Goal: Task Accomplishment & Management: Manage account settings

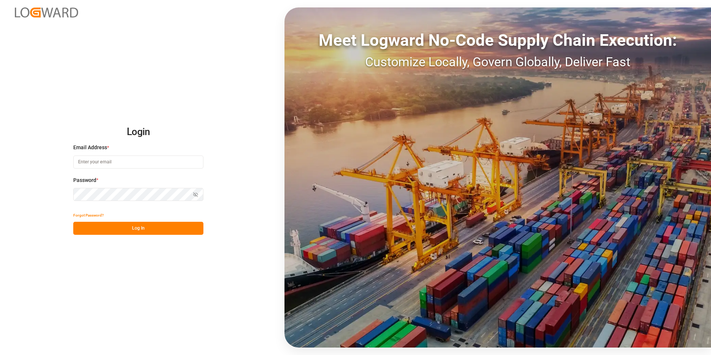
type input "fabian.schalk@strohbecke.com"
click at [131, 231] on button "Log In" at bounding box center [138, 228] width 130 height 13
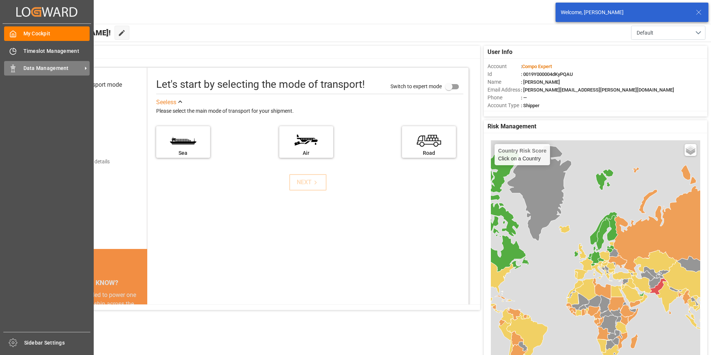
click at [44, 66] on span "Data Management" at bounding box center [52, 68] width 59 height 8
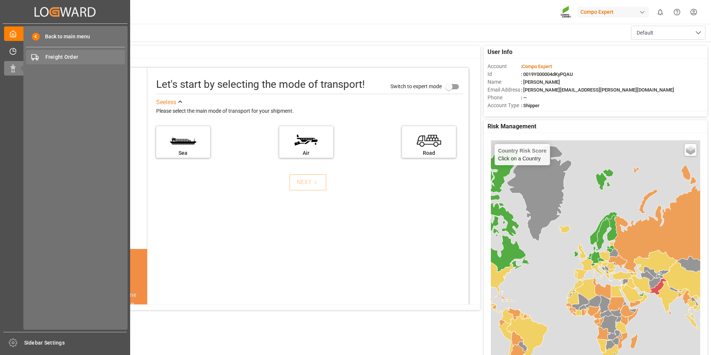
click at [84, 56] on span "Freight Order" at bounding box center [85, 57] width 80 height 8
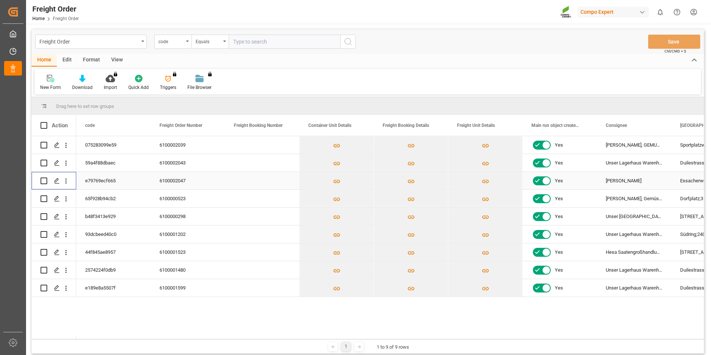
click at [44, 178] on input "Press Space to toggle row selection (unchecked)" at bounding box center [44, 181] width 7 height 7
checkbox input "true"
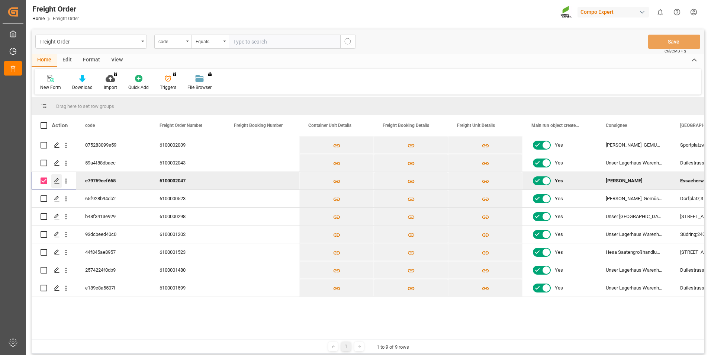
click at [54, 182] on icon "Press SPACE to deselect this row." at bounding box center [57, 181] width 6 height 6
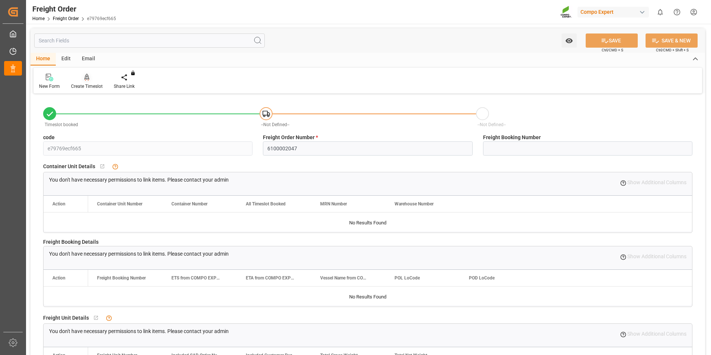
click at [87, 79] on icon at bounding box center [86, 77] width 5 height 7
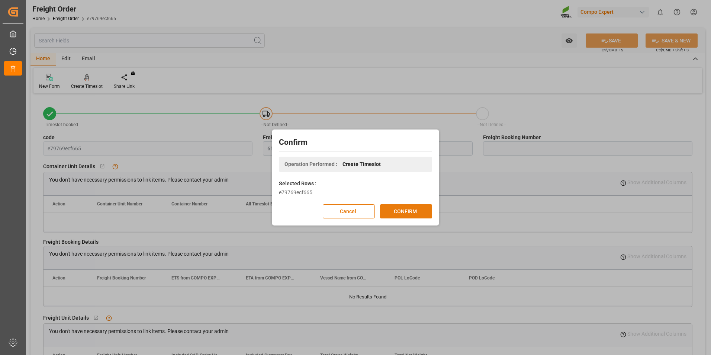
click at [418, 205] on button "CONFIRM" at bounding box center [406, 211] width 52 height 14
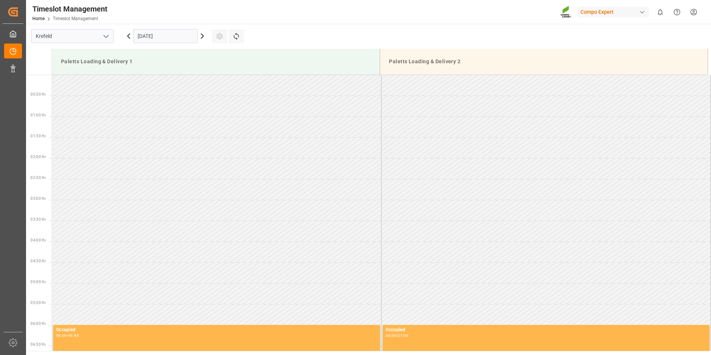
scroll to position [579, 0]
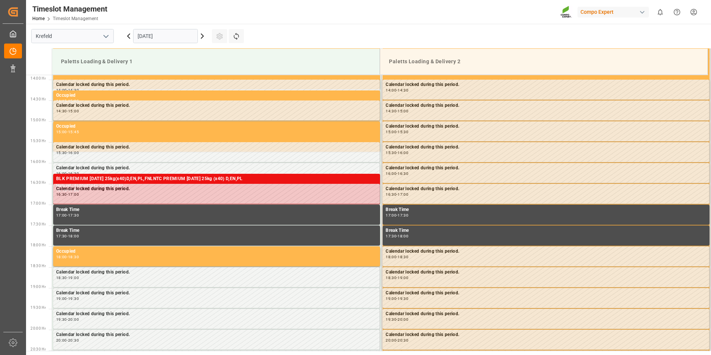
click at [202, 38] on icon at bounding box center [202, 36] width 2 height 4
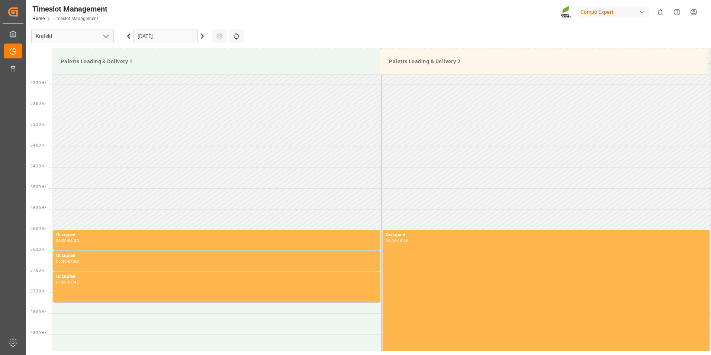
scroll to position [132, 0]
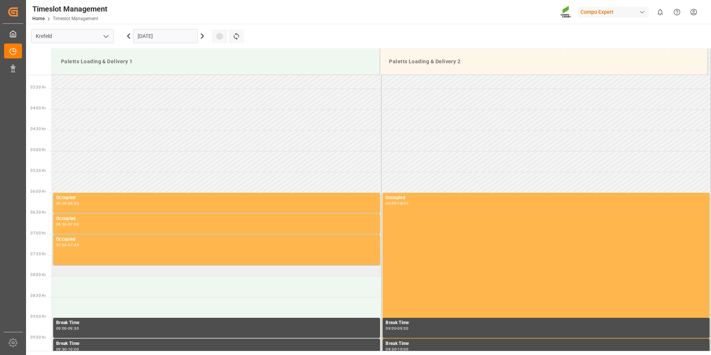
click at [70, 273] on td at bounding box center [217, 265] width 330 height 21
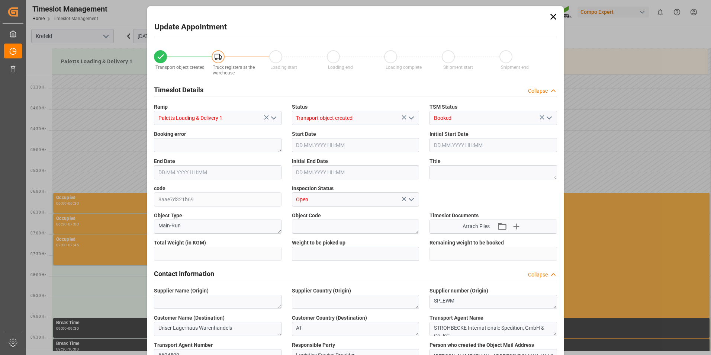
type input "24288"
type input "0"
type input "19.09.2025 07:30"
type input "19.09.2025 08:00"
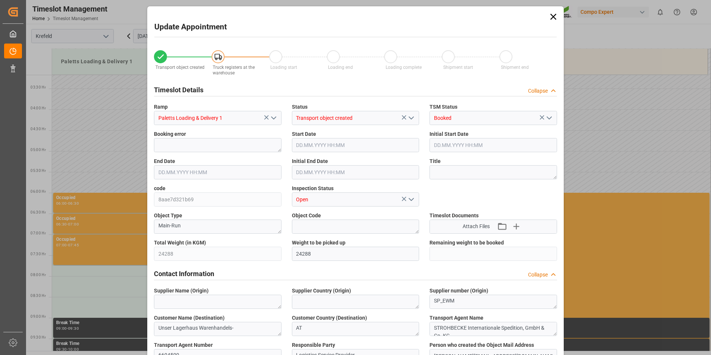
type input "15.09.2025 06:59"
type input "18.09.2025 12:41"
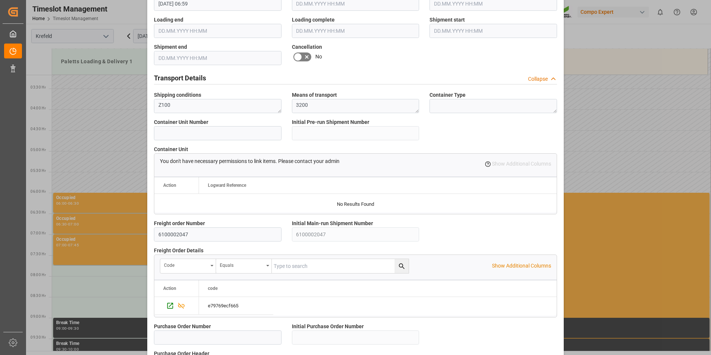
scroll to position [624, 0]
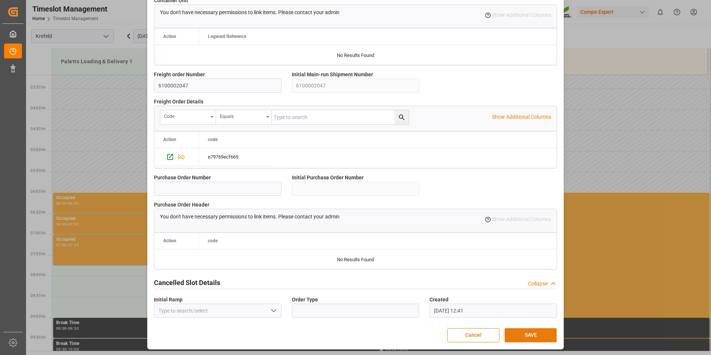
click at [527, 336] on button "SAVE" at bounding box center [531, 335] width 52 height 14
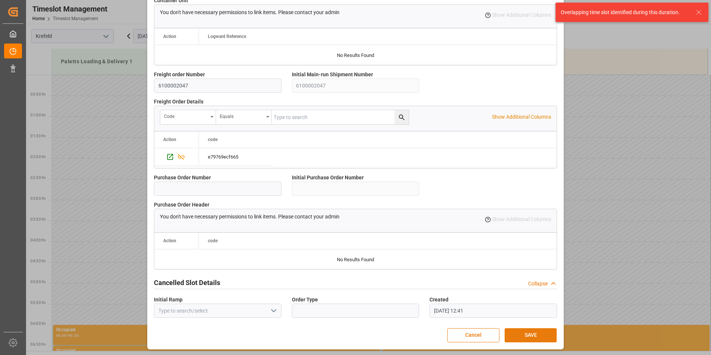
click at [534, 337] on button "SAVE" at bounding box center [531, 335] width 52 height 14
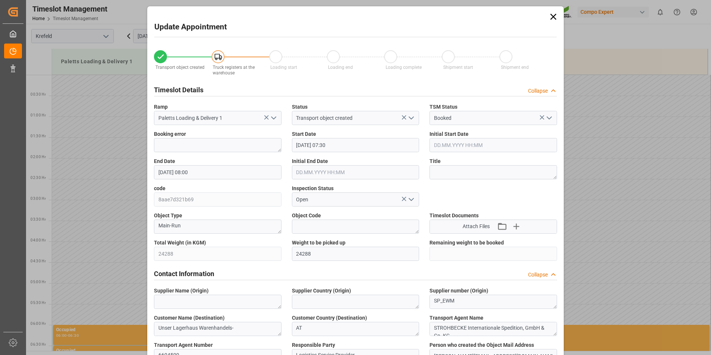
click at [553, 15] on icon at bounding box center [554, 17] width 10 height 10
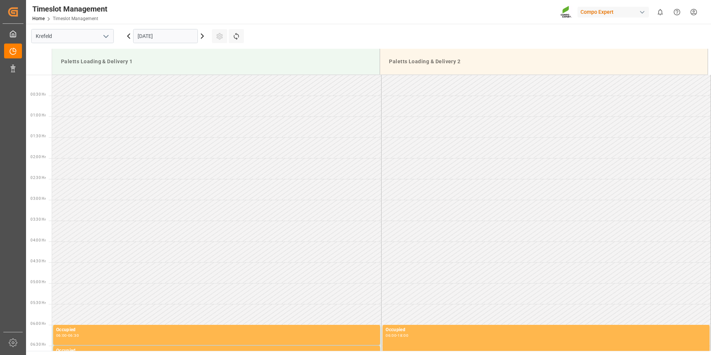
click at [132, 37] on icon at bounding box center [128, 36] width 9 height 9
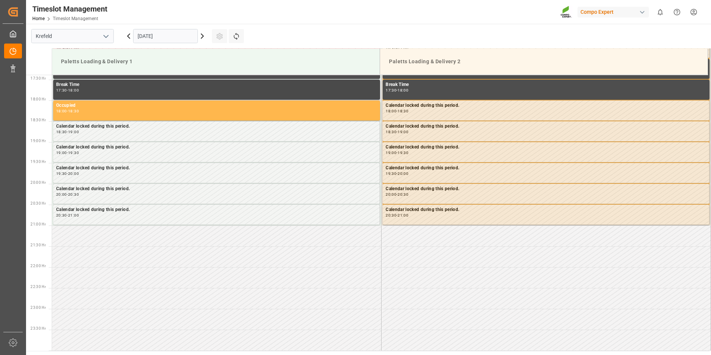
scroll to position [576, 0]
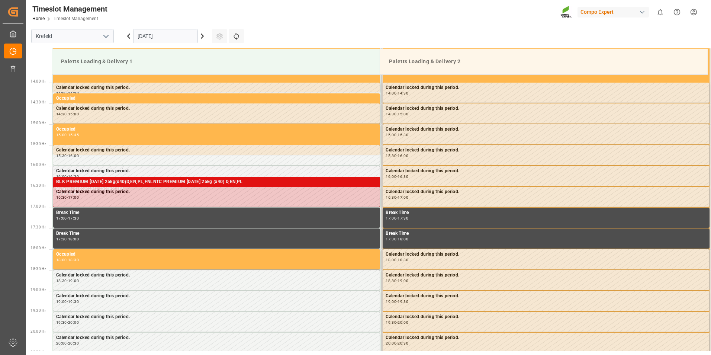
drag, startPoint x: 121, startPoint y: 181, endPoint x: 104, endPoint y: 180, distance: 16.7
click at [104, 180] on div "BLK PREMIUM [DATE] 25kg(x40)D,EN,PL,FNLNTC PREMIUM [DATE] 25kg (x40) D,EN,PL" at bounding box center [216, 181] width 321 height 7
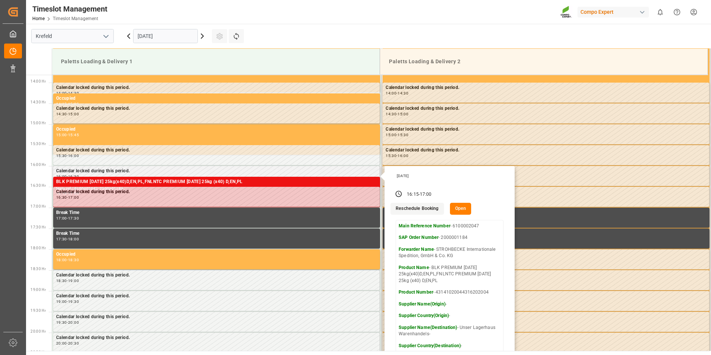
click at [423, 209] on button "Reschedule Booking" at bounding box center [417, 209] width 53 height 12
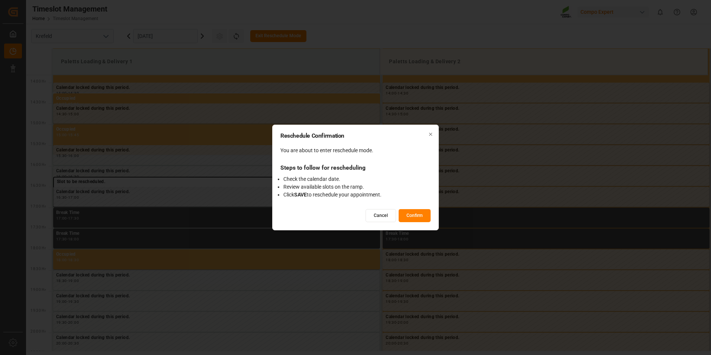
click at [409, 217] on button "Confirm" at bounding box center [415, 215] width 32 height 13
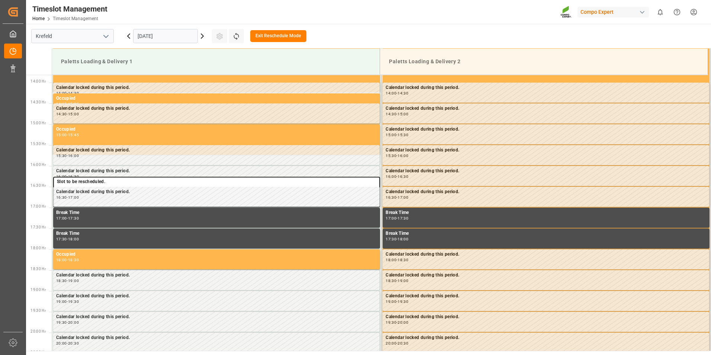
click at [201, 35] on icon at bounding box center [202, 36] width 9 height 9
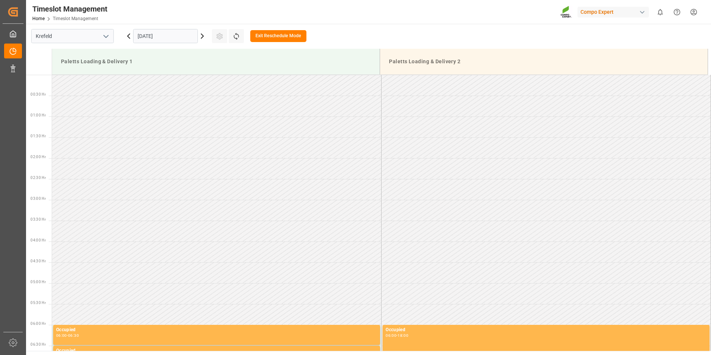
scroll to position [149, 0]
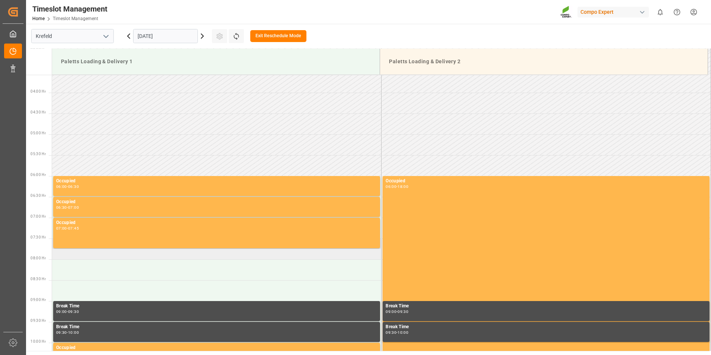
click at [90, 257] on td at bounding box center [217, 249] width 330 height 21
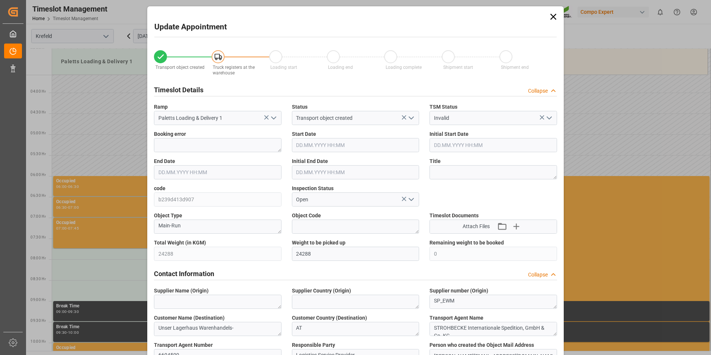
type input "24288"
type input "0"
type input "19.09.2025 07:30"
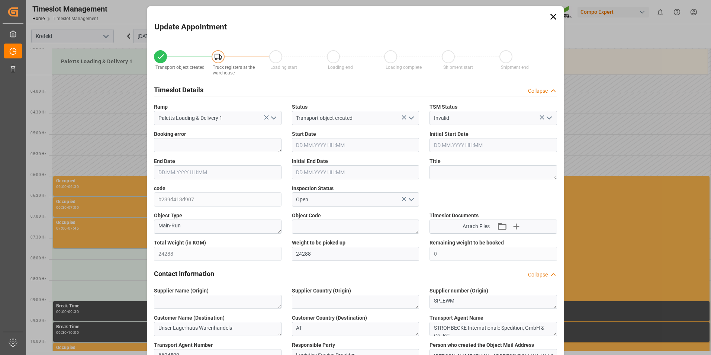
type input "18.09.2025 16:00"
type input "19.09.2025 08:00"
type input "18.09.2025 16:30"
type input "15.09.2025 06:59"
type input "16.09.2025 14:57"
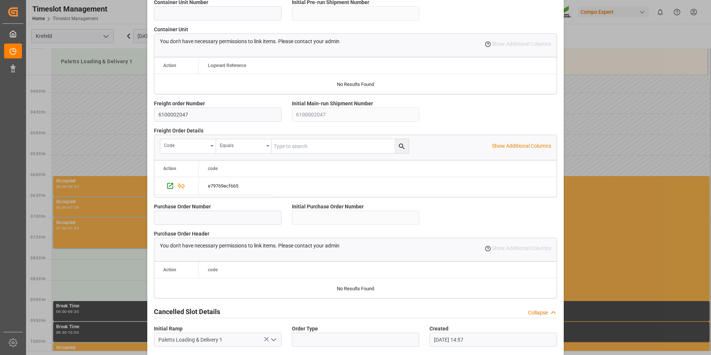
scroll to position [624, 0]
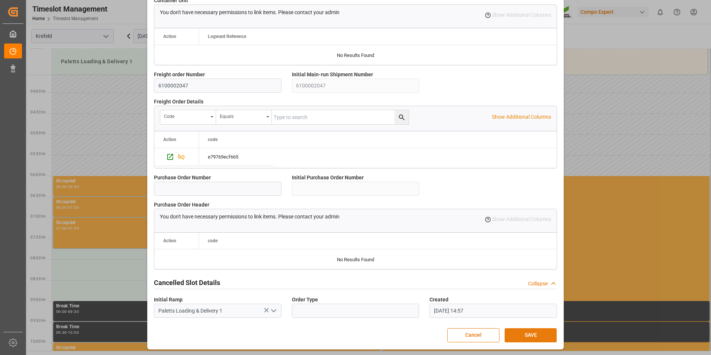
click at [526, 333] on button "SAVE" at bounding box center [531, 335] width 52 height 14
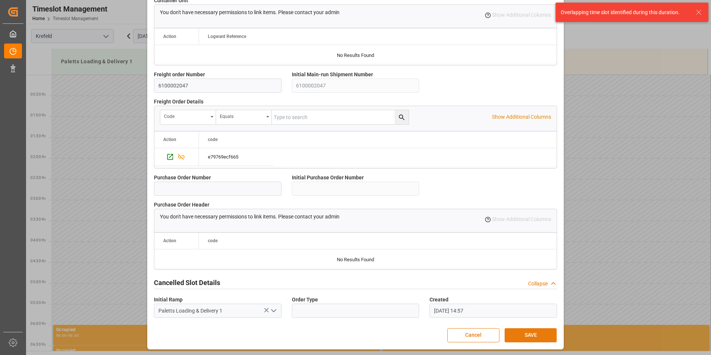
click at [525, 333] on button "SAVE" at bounding box center [531, 335] width 52 height 14
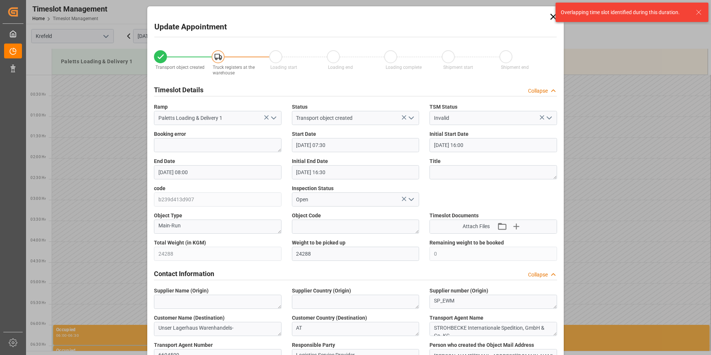
click at [551, 16] on icon at bounding box center [554, 17] width 10 height 10
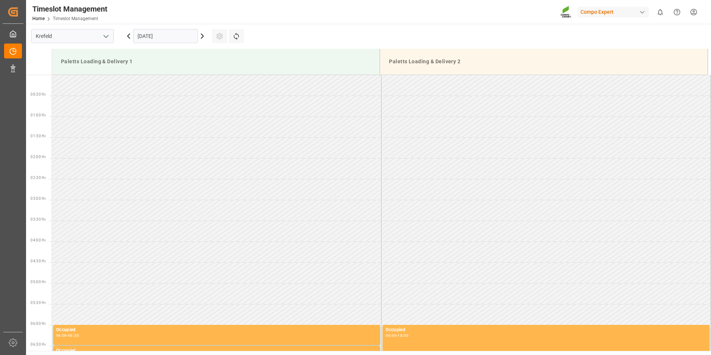
click at [129, 36] on icon at bounding box center [128, 36] width 9 height 9
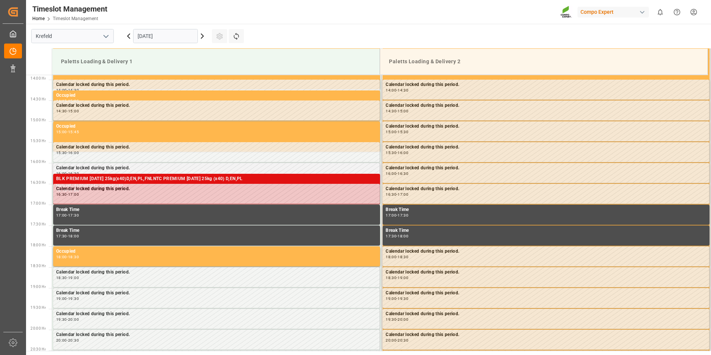
click at [124, 180] on div "BLK PREMIUM [DATE] 25kg(x40)D,EN,PL,FNLNTC PREMIUM [DATE] 25kg (x40) D,EN,PL" at bounding box center [216, 178] width 321 height 7
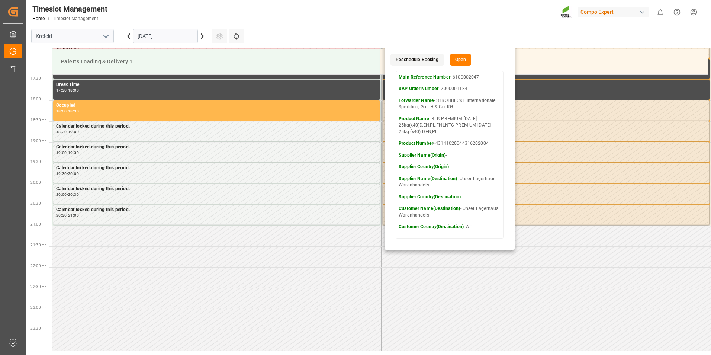
scroll to position [576, 0]
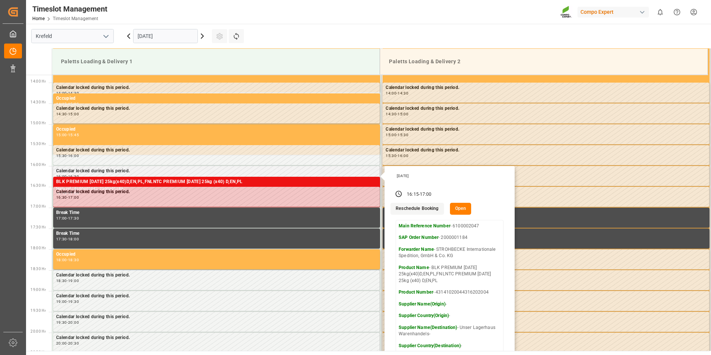
click at [430, 208] on button "Reschedule Booking" at bounding box center [417, 209] width 53 height 12
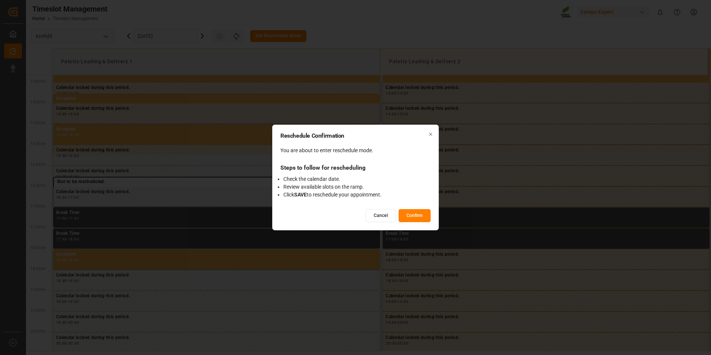
click at [406, 215] on button "Confirm" at bounding box center [415, 215] width 32 height 13
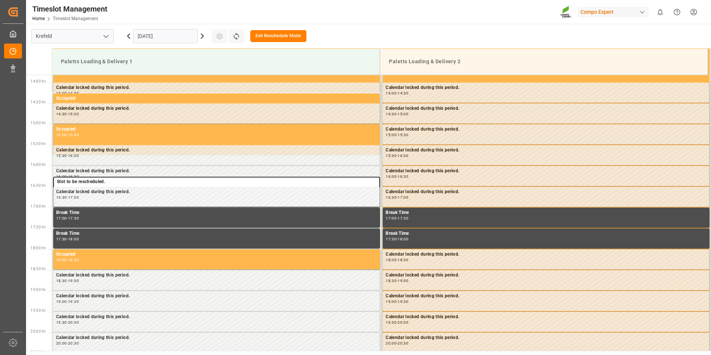
scroll to position [538, 0]
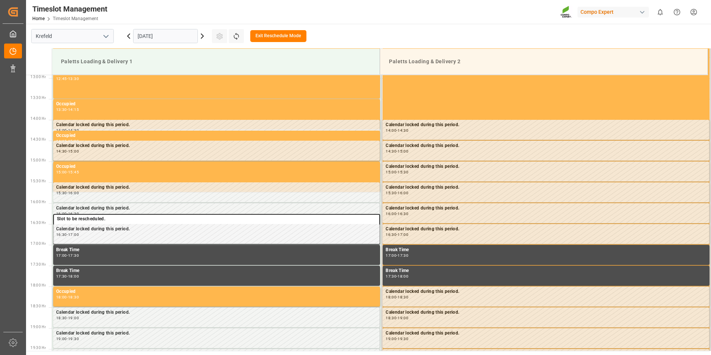
click at [201, 37] on icon at bounding box center [202, 36] width 9 height 9
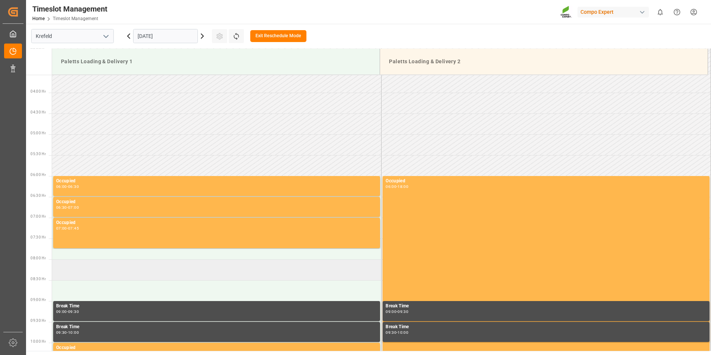
scroll to position [223, 0]
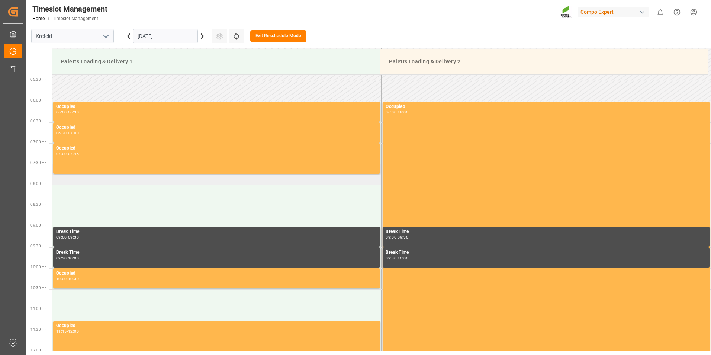
click at [91, 182] on td at bounding box center [217, 174] width 330 height 21
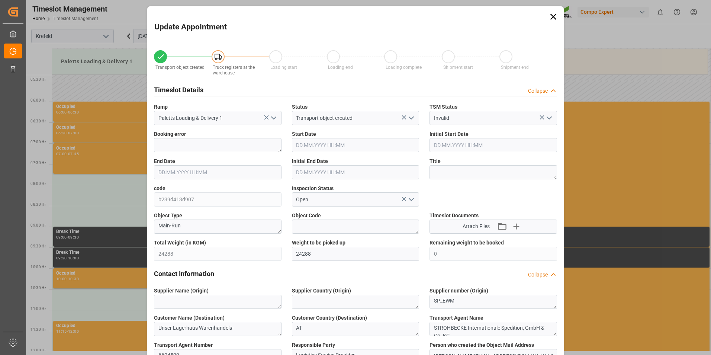
type input "24288"
type input "0"
type input "19.09.2025 07:30"
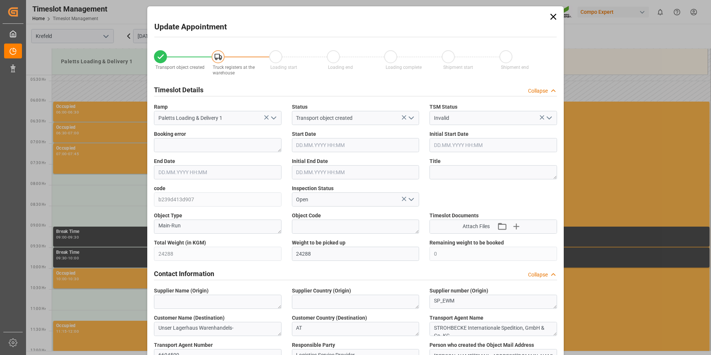
type input "18.09.2025 16:00"
type input "19.09.2025 08:00"
type input "18.09.2025 16:30"
type input "15.09.2025 06:59"
type input "16.09.2025 14:57"
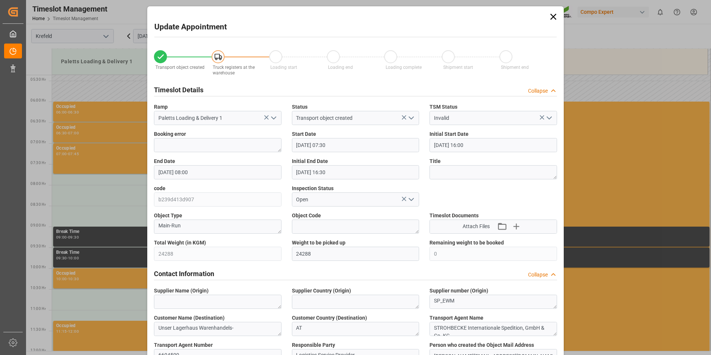
click at [222, 59] on div at bounding box center [218, 56] width 13 height 13
click at [217, 59] on icon at bounding box center [218, 56] width 7 height 7
click at [233, 116] on input "Paletts Loading & Delivery 1" at bounding box center [218, 118] width 128 height 14
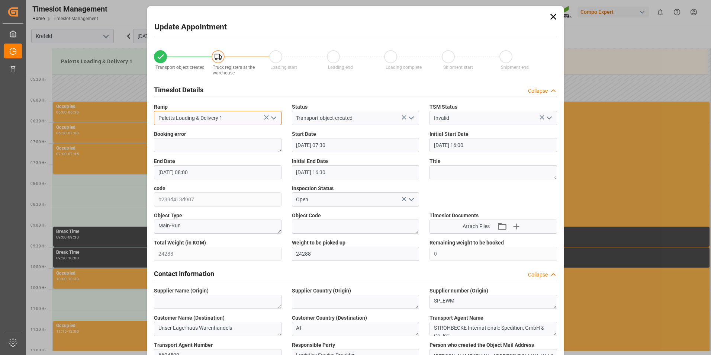
click at [231, 116] on input "Paletts Loading & Delivery 1" at bounding box center [218, 118] width 128 height 14
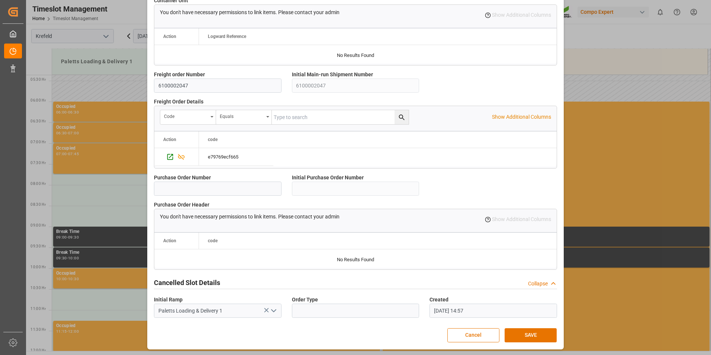
scroll to position [438, 0]
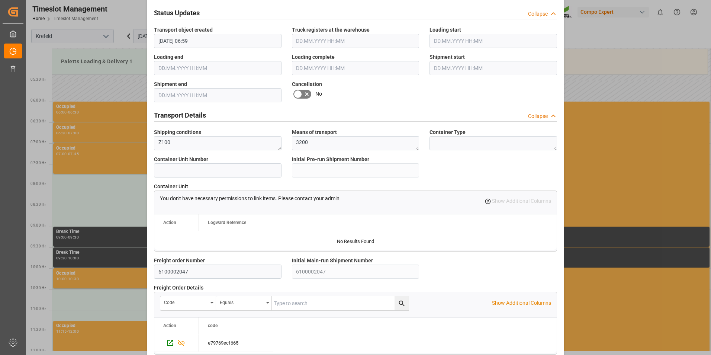
click at [82, 282] on div "Update Appointment Transport object created Truck registers at the warehouse Lo…" at bounding box center [355, 177] width 711 height 355
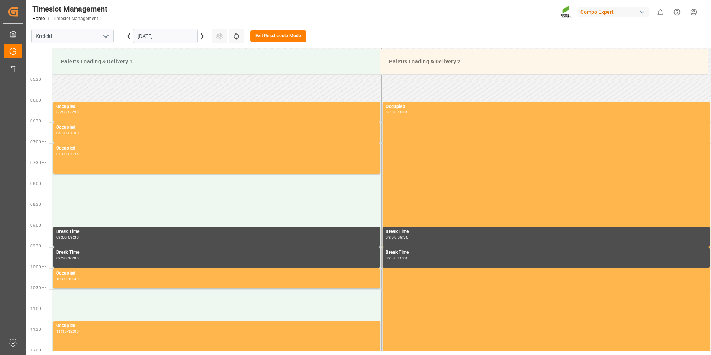
scroll to position [0, 0]
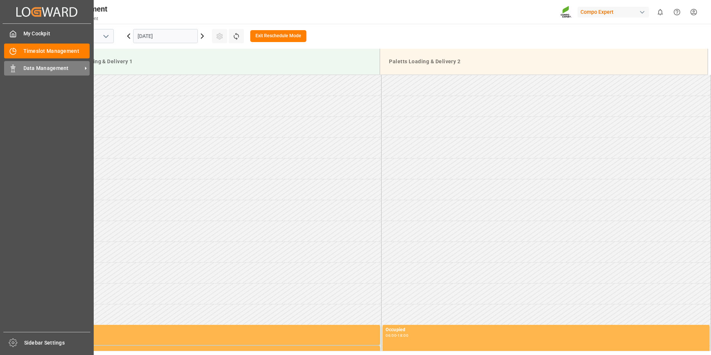
click at [32, 75] on div "Data Management Data Management" at bounding box center [47, 68] width 86 height 15
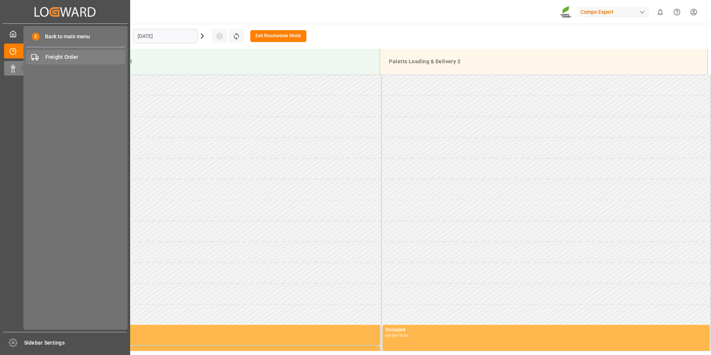
click at [49, 60] on span "Freight Order" at bounding box center [85, 57] width 80 height 8
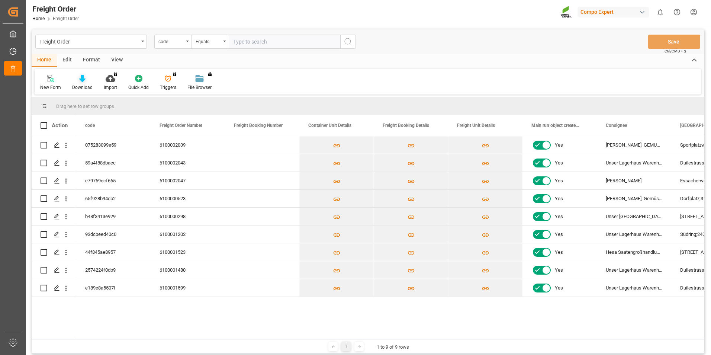
click at [74, 81] on div at bounding box center [82, 78] width 20 height 8
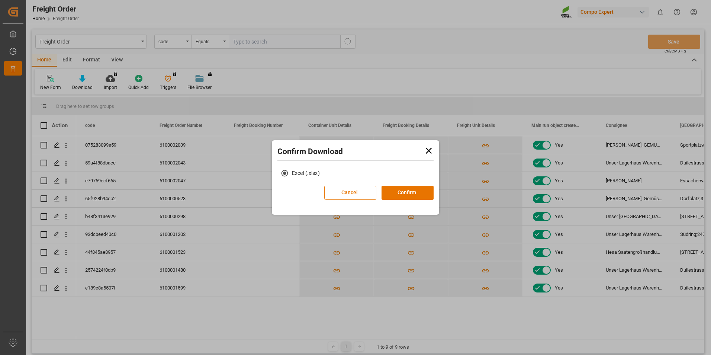
click at [424, 153] on icon at bounding box center [429, 150] width 10 height 10
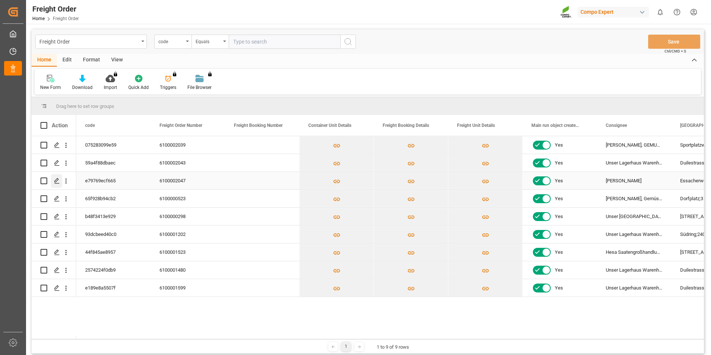
drag, startPoint x: 44, startPoint y: 181, endPoint x: 52, endPoint y: 181, distance: 8.2
click at [46, 181] on input "Press Space to toggle row selection (unchecked)" at bounding box center [44, 181] width 7 height 7
checkbox input "true"
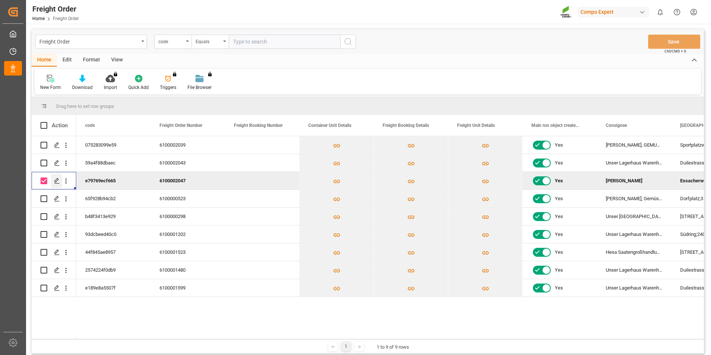
click at [57, 180] on icon "Press SPACE to deselect this row." at bounding box center [57, 181] width 6 height 6
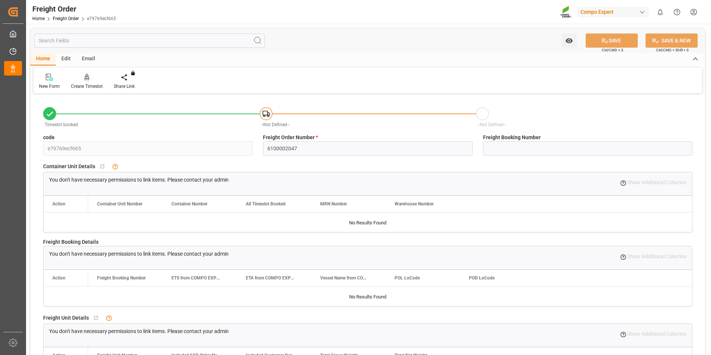
click at [86, 80] on icon at bounding box center [86, 77] width 5 height 7
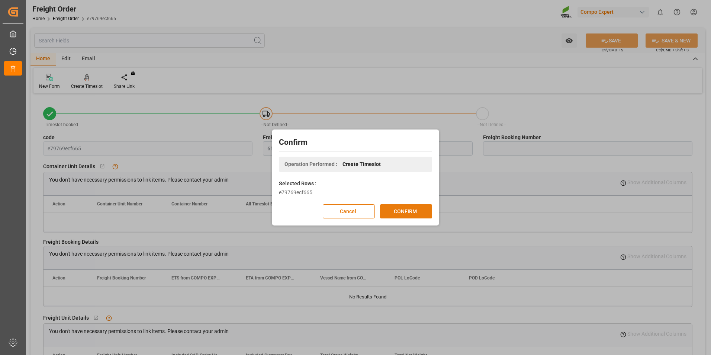
click at [427, 218] on button "CONFIRM" at bounding box center [406, 211] width 52 height 14
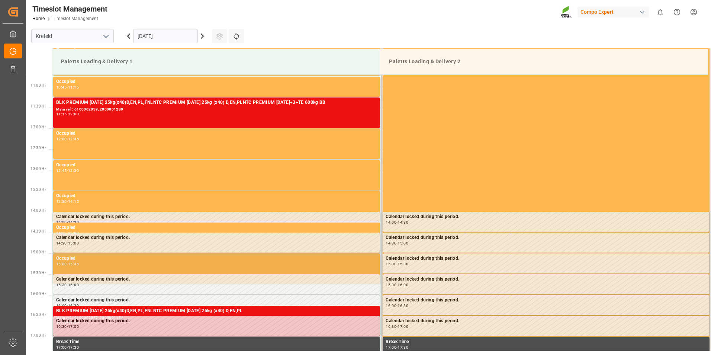
scroll to position [484, 0]
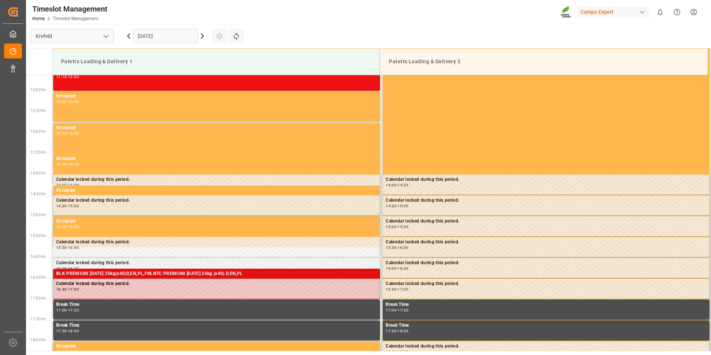
click at [104, 273] on div "BLK PREMIUM [DATE] 25kg(x40)D,EN,PL,FNLNTC PREMIUM [DATE] 25kg (x40) D,EN,PL" at bounding box center [216, 273] width 321 height 7
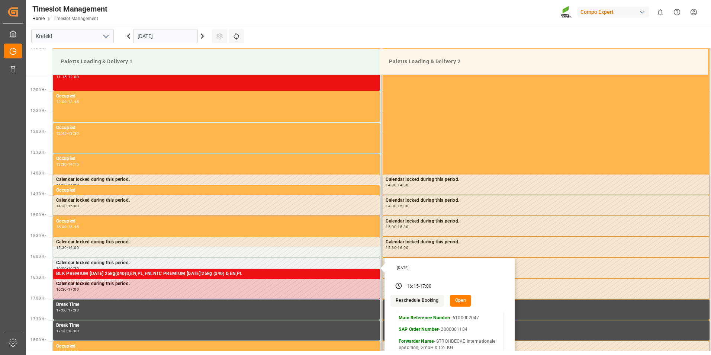
click at [426, 302] on button "Reschedule Booking" at bounding box center [417, 301] width 53 height 12
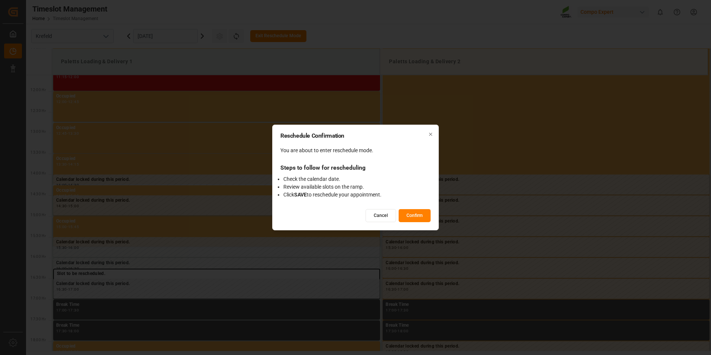
click at [414, 216] on button "Confirm" at bounding box center [415, 215] width 32 height 13
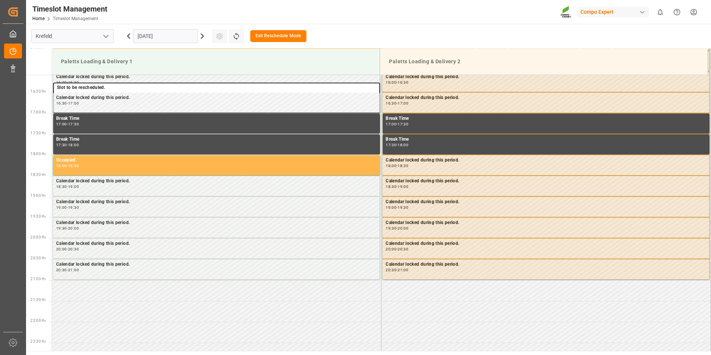
scroll to position [725, 0]
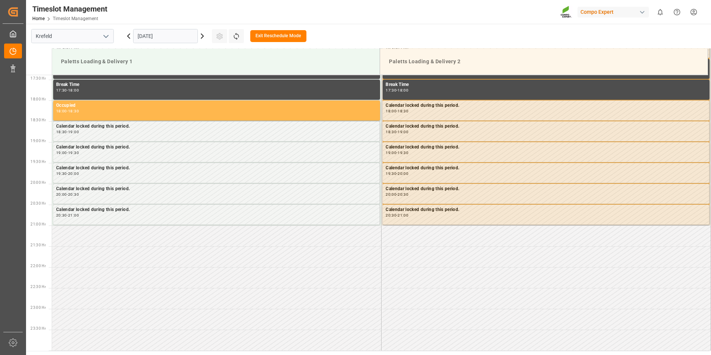
click at [203, 35] on icon at bounding box center [202, 36] width 9 height 9
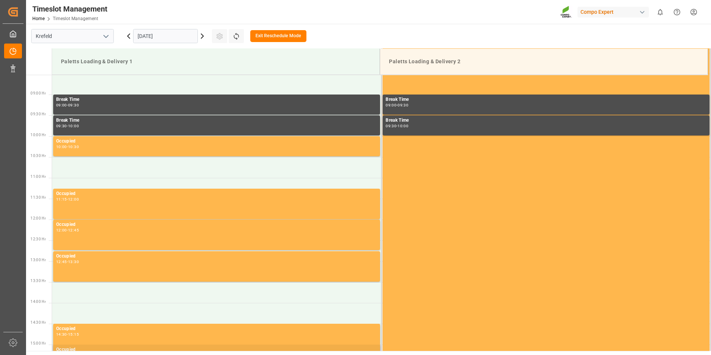
scroll to position [169, 0]
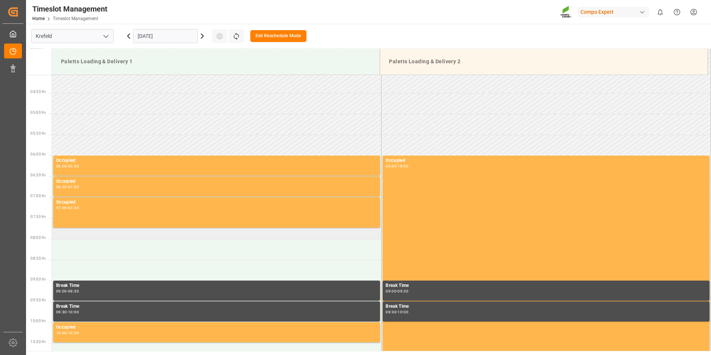
click at [84, 234] on td at bounding box center [217, 228] width 330 height 21
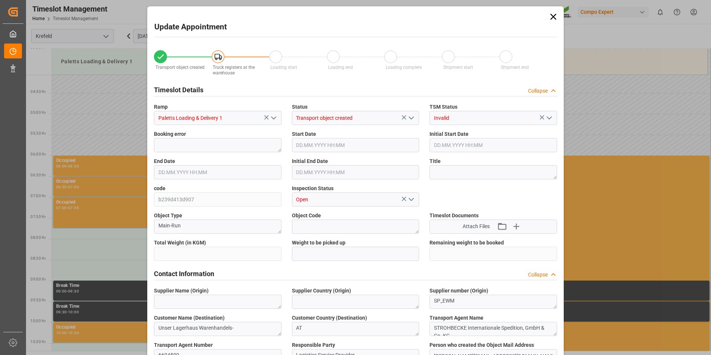
type input "24288"
type input "0"
type input "19.09.2025 07:30"
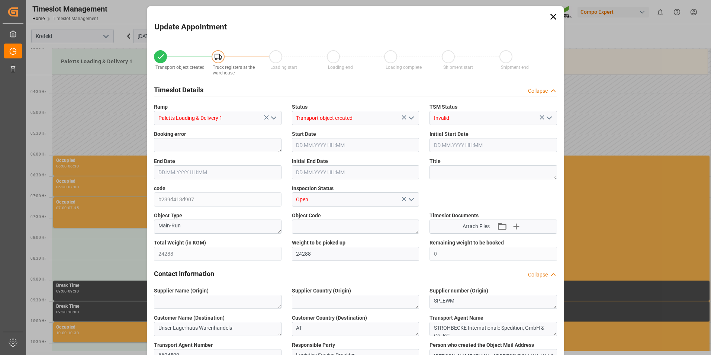
type input "18.09.2025 16:00"
type input "19.09.2025 08:00"
type input "18.09.2025 16:30"
type input "15.09.2025 06:59"
type input "16.09.2025 14:57"
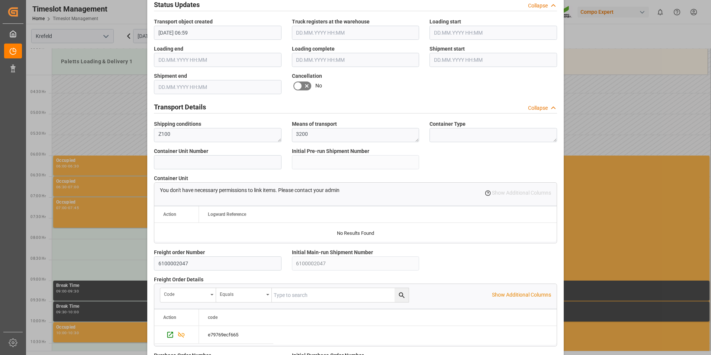
scroll to position [624, 0]
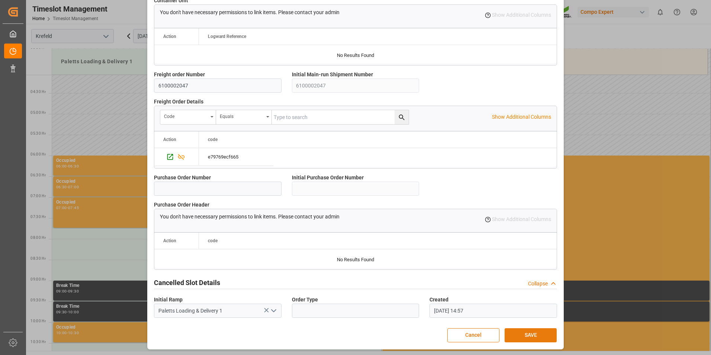
click at [528, 335] on button "SAVE" at bounding box center [531, 335] width 52 height 14
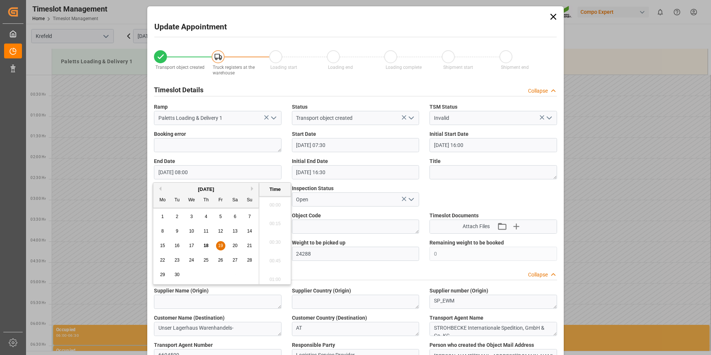
scroll to position [561, 0]
drag, startPoint x: 205, startPoint y: 171, endPoint x: 160, endPoint y: 164, distance: 46.0
click at [160, 164] on div "End Date 19.09.2025 08:00" at bounding box center [218, 168] width 138 height 27
click at [204, 170] on input "19.09.2025 08:00" at bounding box center [218, 172] width 128 height 14
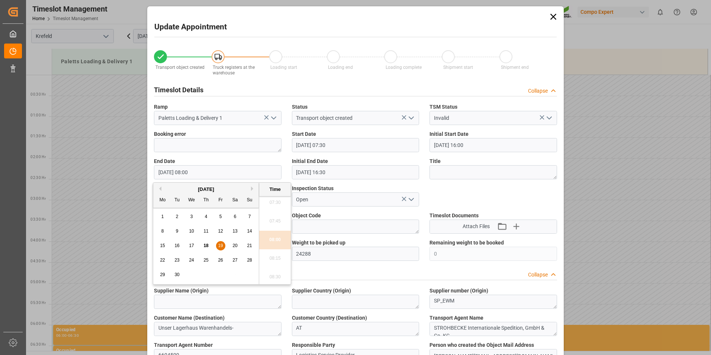
click at [227, 172] on input "19.09.2025 08:00" at bounding box center [218, 172] width 128 height 14
click at [553, 16] on icon at bounding box center [554, 17] width 6 height 6
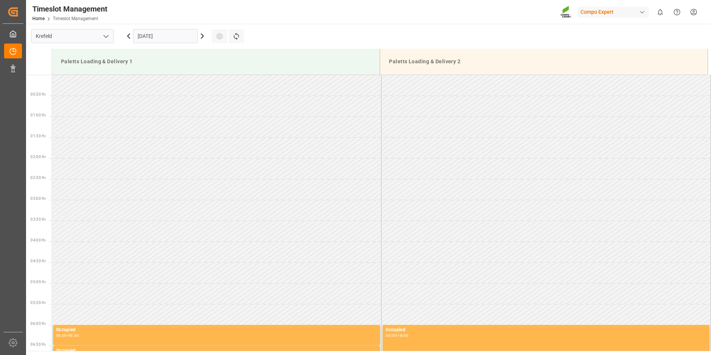
click at [201, 36] on icon at bounding box center [202, 36] width 9 height 9
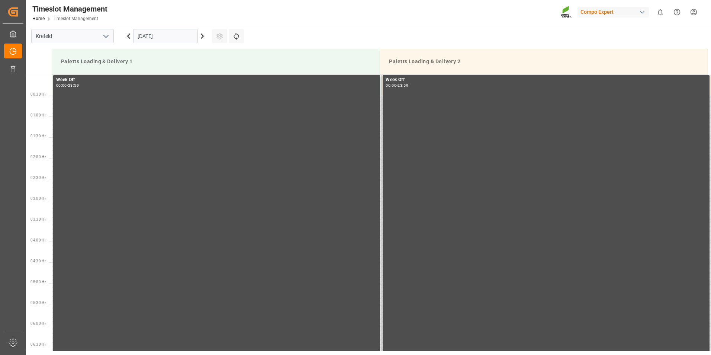
scroll to position [579, 0]
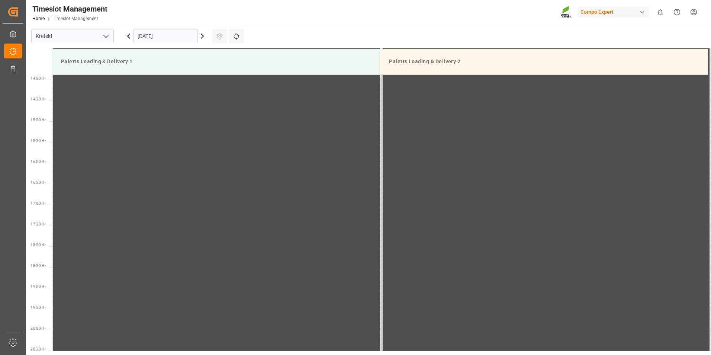
click at [126, 34] on icon at bounding box center [128, 36] width 9 height 9
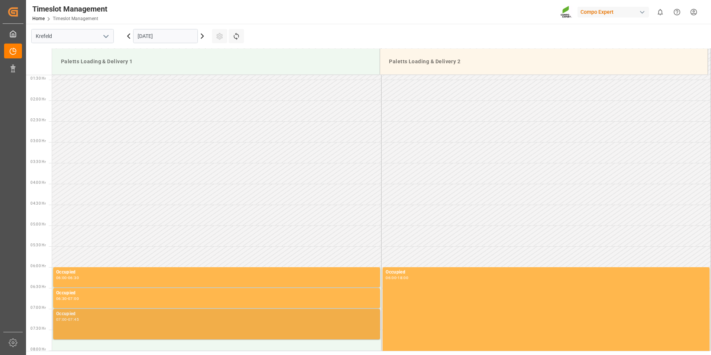
scroll to position [132, 0]
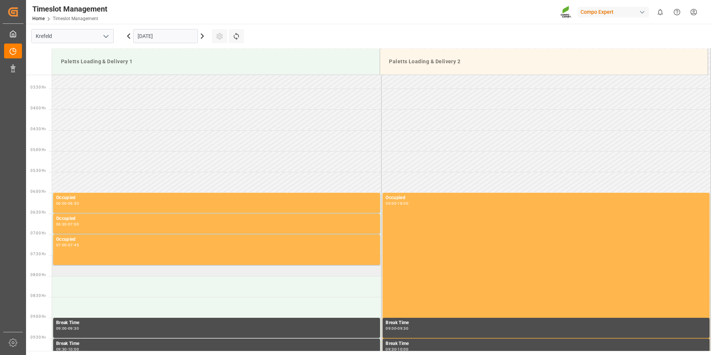
click at [77, 270] on td at bounding box center [217, 265] width 330 height 21
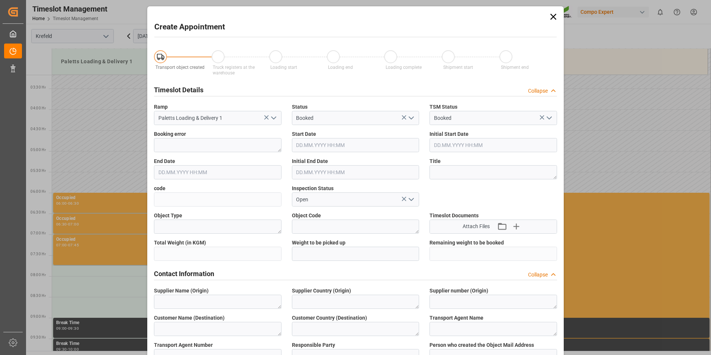
type input "19.09.2025 07:30"
type input "19.09.2025 08:00"
click at [551, 16] on icon at bounding box center [554, 17] width 10 height 10
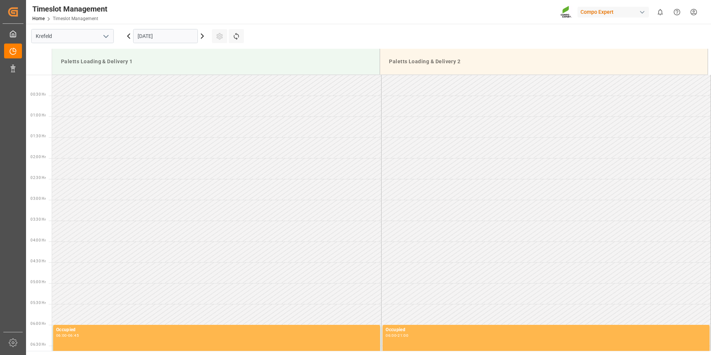
scroll to position [579, 0]
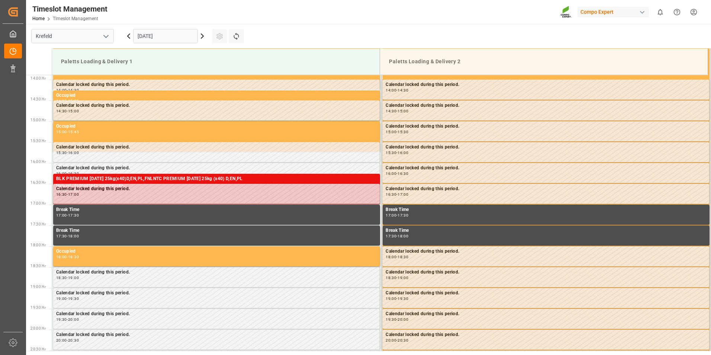
click at [205, 36] on icon at bounding box center [202, 36] width 9 height 9
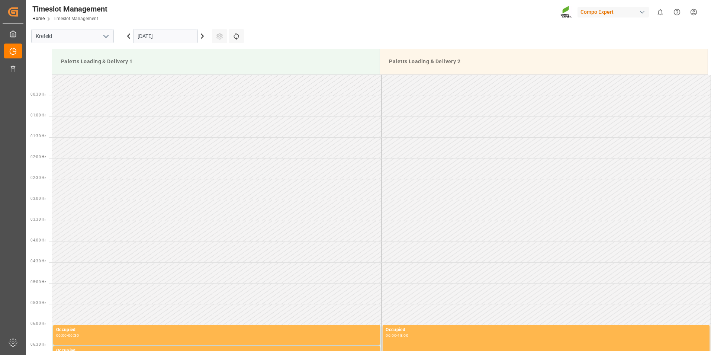
scroll to position [186, 0]
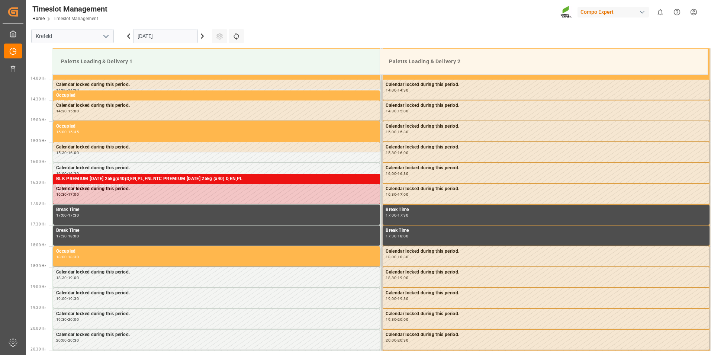
click at [201, 38] on icon at bounding box center [202, 36] width 9 height 9
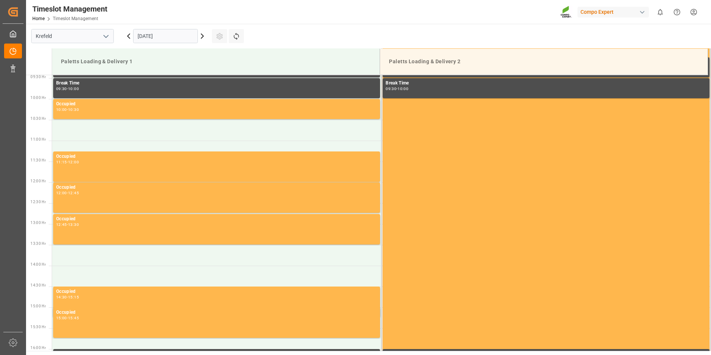
scroll to position [207, 0]
